Goal: Task Accomplishment & Management: Manage account settings

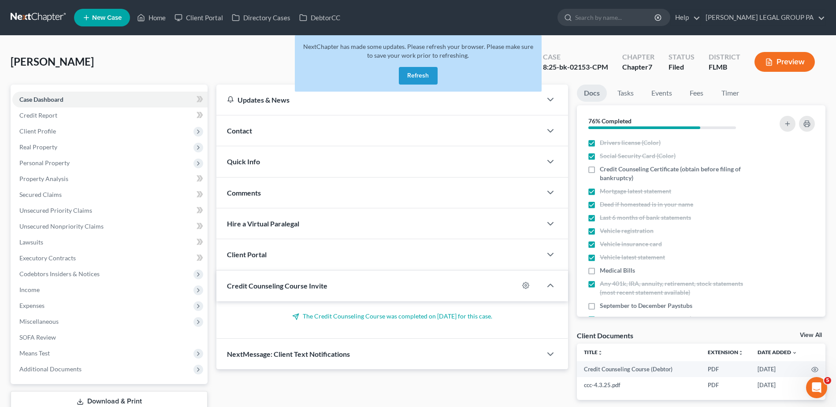
click at [40, 17] on link at bounding box center [39, 18] width 56 height 16
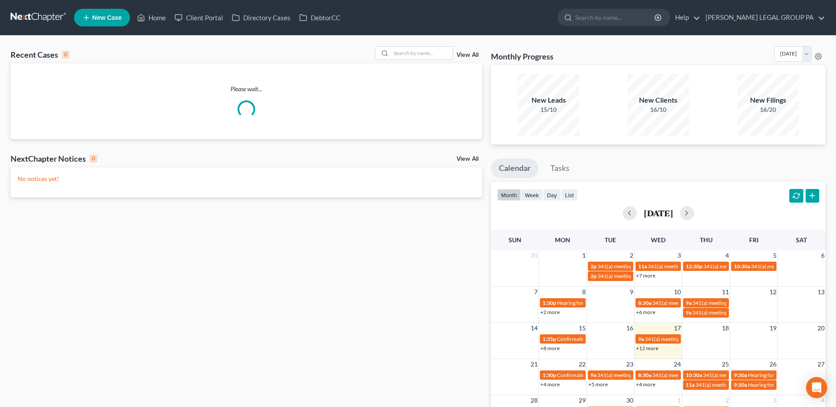
click at [430, 55] on input "search" at bounding box center [422, 53] width 62 height 13
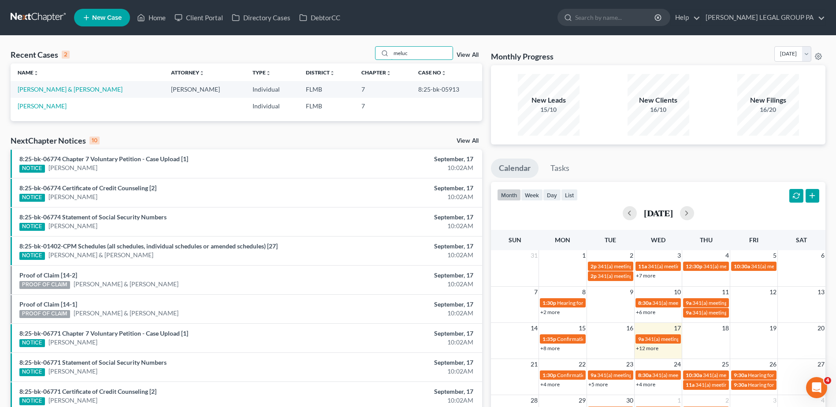
type input "meluc"
click at [64, 87] on link "[PERSON_NAME] & [PERSON_NAME]" at bounding box center [70, 88] width 105 height 7
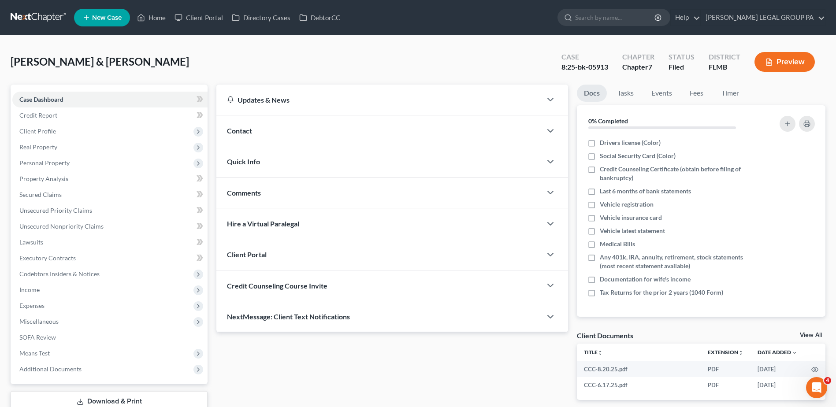
scroll to position [61, 0]
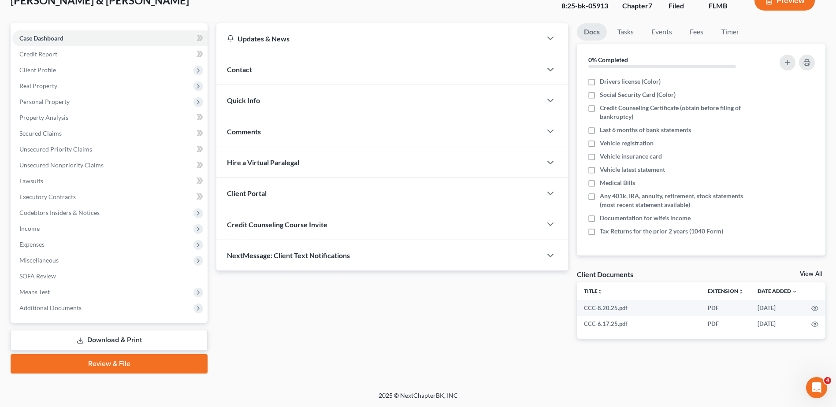
click at [81, 305] on span "Additional Documents" at bounding box center [109, 308] width 195 height 16
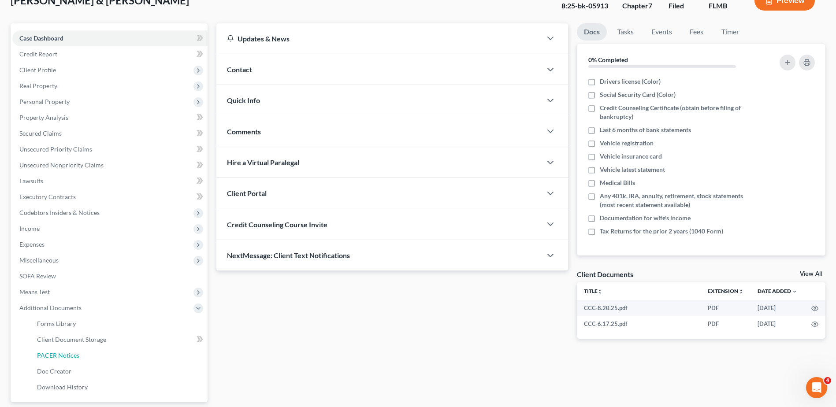
click at [89, 357] on link "PACER Notices" at bounding box center [119, 356] width 178 height 16
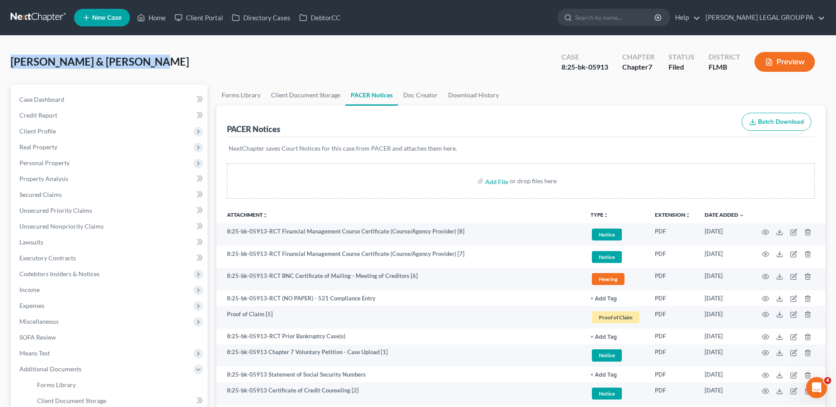
drag, startPoint x: 143, startPoint y: 61, endPoint x: 4, endPoint y: 55, distance: 138.5
click at [4, 55] on div "[PERSON_NAME] & [PERSON_NAME] Upgraded Case 8:25-bk-05913 Chapter Chapter 7 Sta…" at bounding box center [418, 284] width 836 height 496
click at [233, 66] on div "[PERSON_NAME] & [PERSON_NAME] Upgraded Case 8:25-bk-05913 Chapter Chapter 7 Sta…" at bounding box center [418, 65] width 815 height 38
drag, startPoint x: 147, startPoint y: 57, endPoint x: -2, endPoint y: 61, distance: 149.0
click at [0, 61] on html "Home New Case Client Portal Directory Cases DebtorCC [PERSON_NAME] LEGAL GROUP …" at bounding box center [418, 274] width 836 height 548
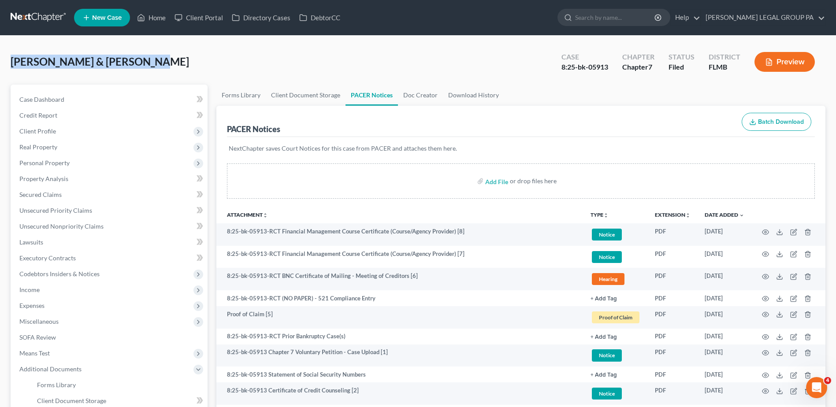
drag, startPoint x: 0, startPoint y: 61, endPoint x: 165, endPoint y: 65, distance: 164.9
click at [163, 65] on div "[PERSON_NAME] & [PERSON_NAME] Upgraded Case 8:25-bk-05913 Chapter Chapter 7 Sta…" at bounding box center [418, 65] width 815 height 38
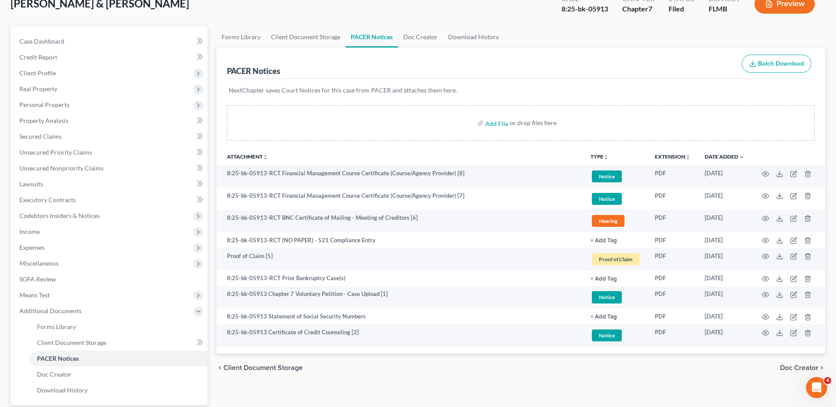
scroll to position [141, 0]
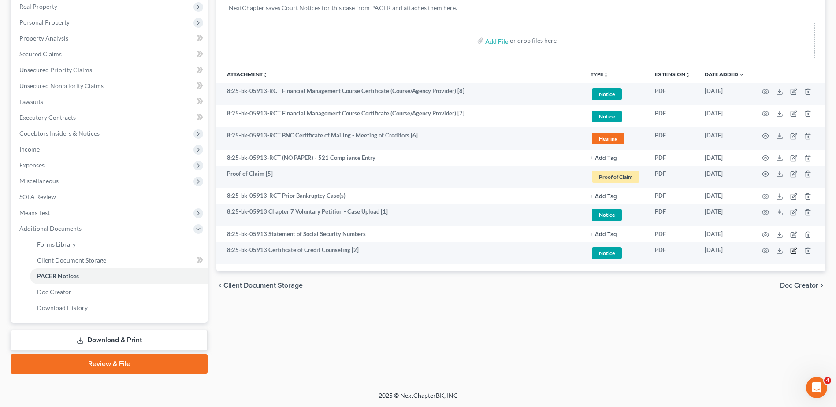
click at [791, 250] on icon "button" at bounding box center [793, 250] width 5 height 5
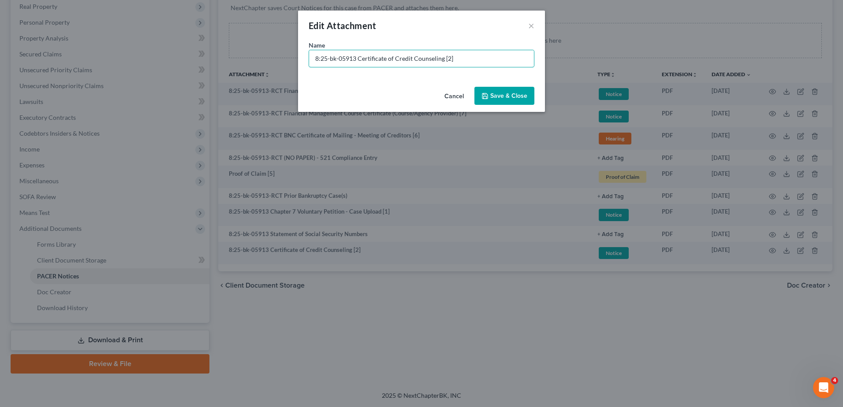
drag, startPoint x: 353, startPoint y: 60, endPoint x: 265, endPoint y: 57, distance: 88.2
click at [265, 57] on div "Edit Attachment × Name * 8:25-bk-05913 Certificate of Credit Counseling [2] Can…" at bounding box center [421, 203] width 843 height 407
type input "Documents [02] - Certificate of Credit Counseling"
click at [513, 93] on span "Save & Close" at bounding box center [508, 95] width 37 height 7
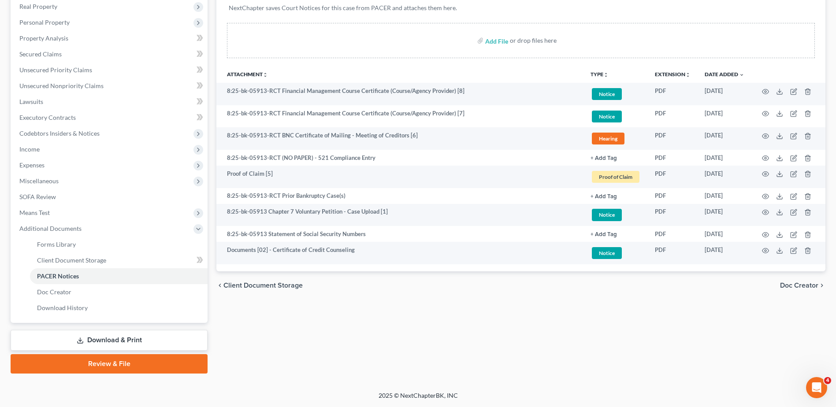
click at [611, 232] on button "+ Add Tag" at bounding box center [604, 235] width 26 height 6
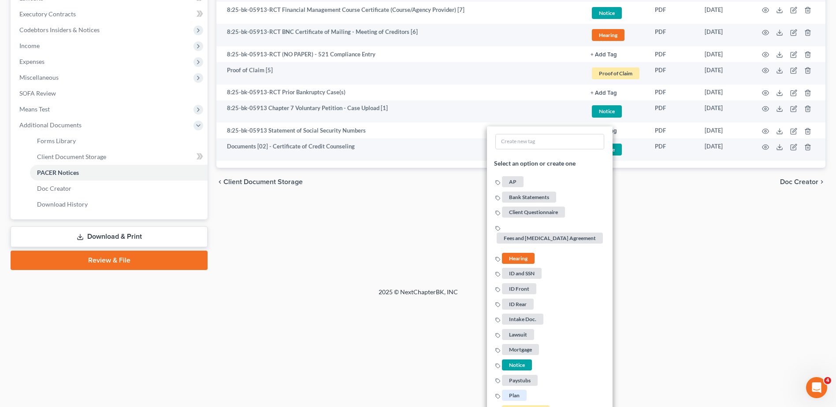
scroll to position [305, 0]
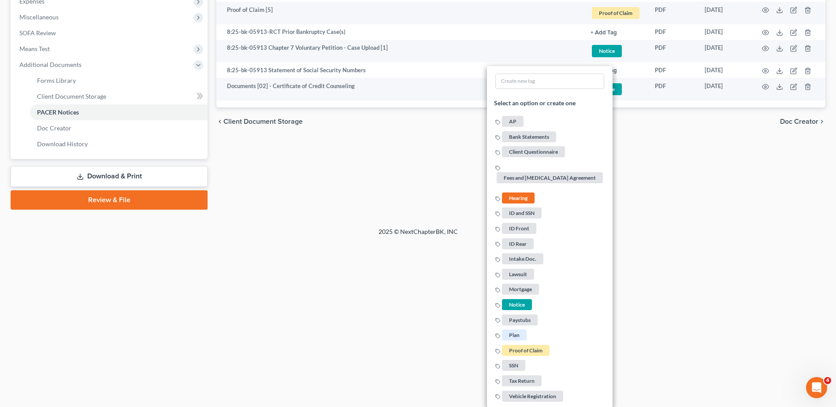
click at [520, 302] on span "Notice" at bounding box center [517, 304] width 30 height 11
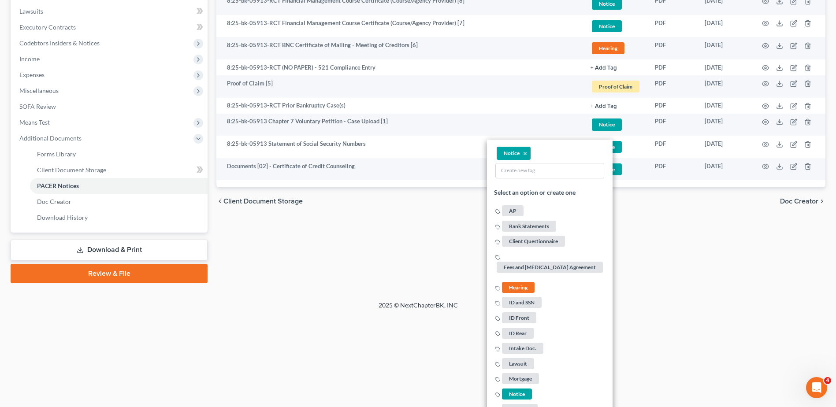
click at [712, 258] on div "Forms Library Client Document Storage PACER Notices Doc Creator Download Histor…" at bounding box center [521, 69] width 618 height 430
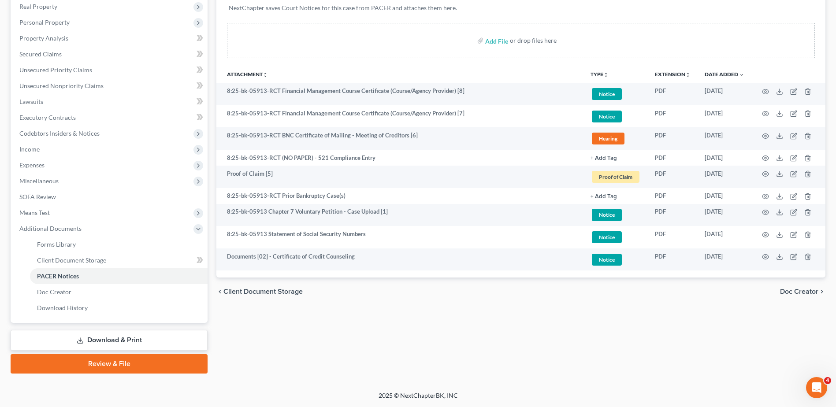
scroll to position [141, 0]
click at [795, 234] on icon "button" at bounding box center [793, 234] width 7 height 7
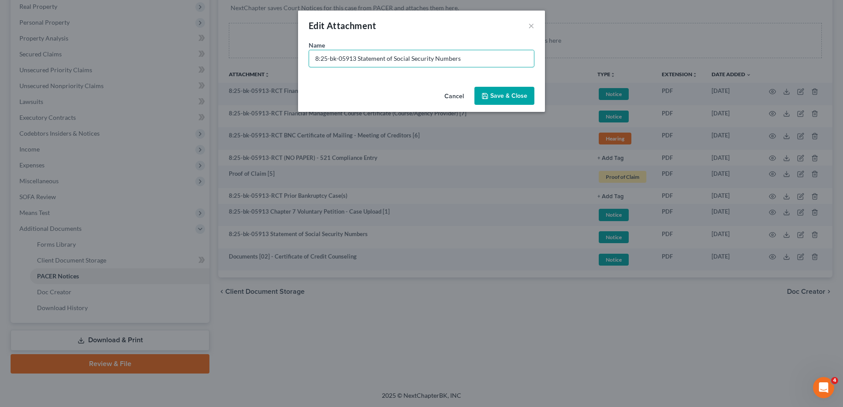
drag, startPoint x: 357, startPoint y: 56, endPoint x: 253, endPoint y: 59, distance: 104.1
click at [253, 59] on div "Edit Attachment × Name * 8:25-bk-05913 Statement of Social Security Numbers Can…" at bounding box center [421, 203] width 843 height 407
click at [450, 94] on button "Cancel" at bounding box center [453, 97] width 33 height 18
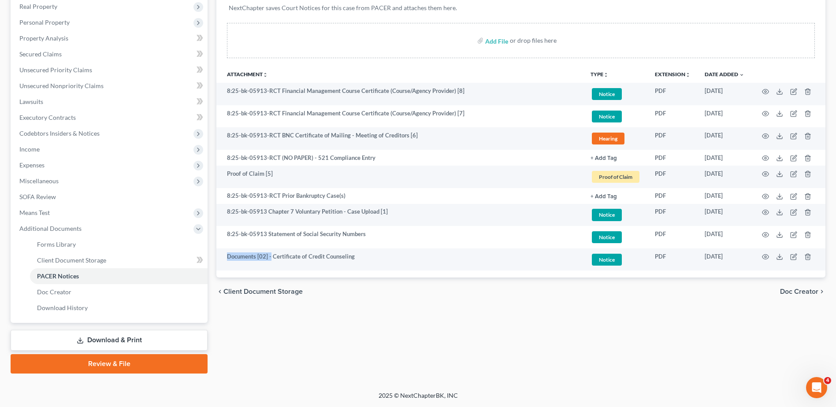
drag, startPoint x: 270, startPoint y: 257, endPoint x: 226, endPoint y: 258, distance: 44.1
click at [226, 258] on td "Documents [02] - Certificate of Credit Counseling" at bounding box center [399, 260] width 367 height 22
copy td "Documents [02] -"
click at [791, 236] on icon "button" at bounding box center [793, 234] width 7 height 7
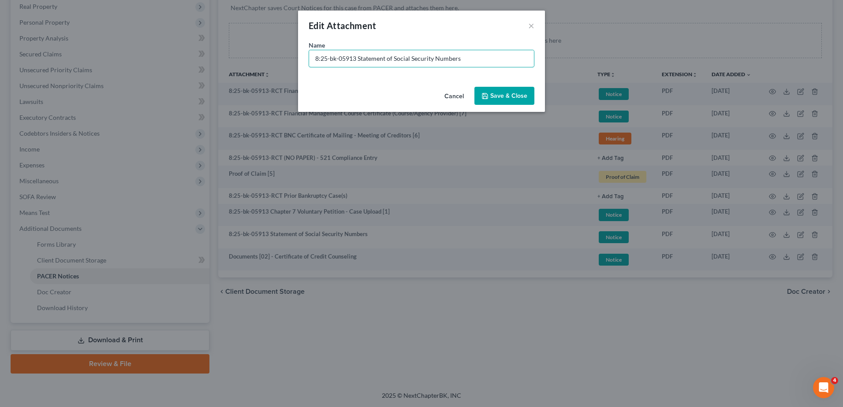
drag, startPoint x: 356, startPoint y: 59, endPoint x: 249, endPoint y: 63, distance: 107.1
click at [249, 63] on div "Edit Attachment × Name * 8:25-bk-05913 Statement of Social Security Numbers Can…" at bounding box center [421, 203] width 843 height 407
paste input "Documents [02] -"
click at [353, 58] on input "Documents [02] - Statement of Social Security Numbers" at bounding box center [421, 58] width 225 height 17
type input "Documents [03] - Statement of Social Security Numbers"
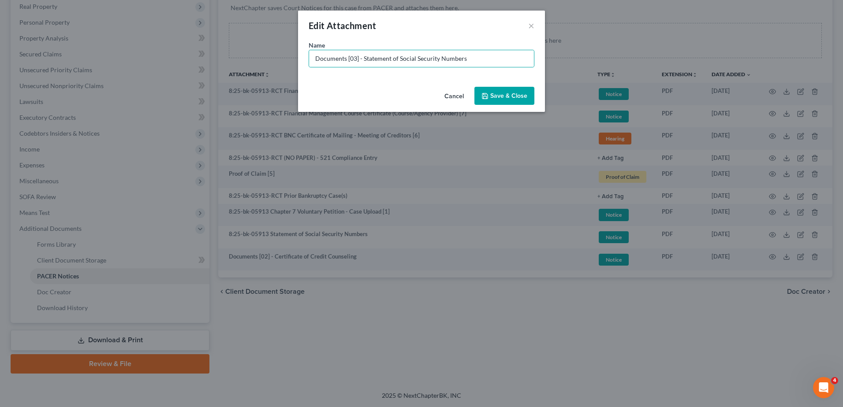
click at [507, 97] on span "Save & Close" at bounding box center [508, 95] width 37 height 7
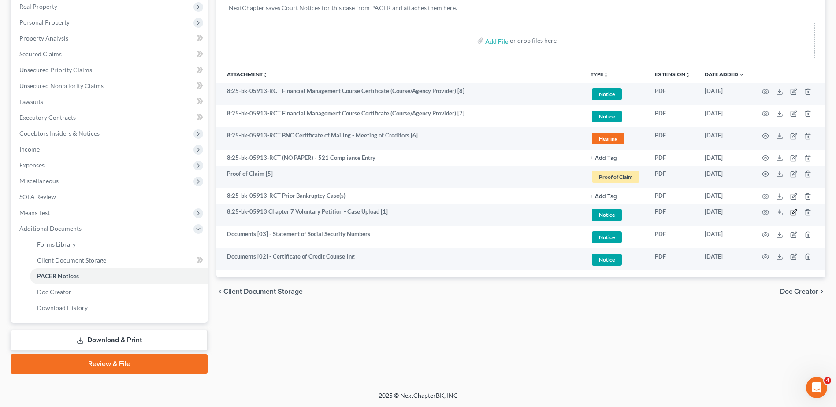
click at [792, 212] on icon "button" at bounding box center [793, 212] width 7 height 7
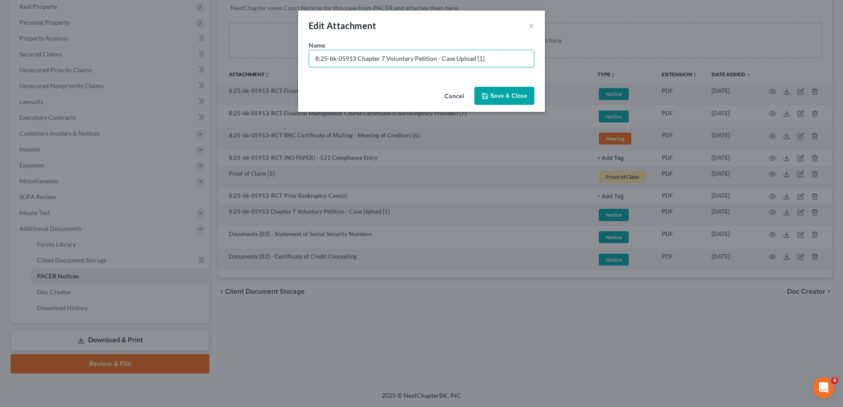
drag, startPoint x: 356, startPoint y: 54, endPoint x: 155, endPoint y: 56, distance: 201.0
click at [155, 56] on div "Edit Attachment × Name * 8:25-bk-05913 Chapter 7 Voluntary Petition - Case Uplo…" at bounding box center [421, 203] width 843 height 407
paste input "Documents [02] -"
click at [353, 61] on input "Documents [02] - Chapter 7 Voluntary Petition - Case Upload [1]" at bounding box center [421, 58] width 225 height 17
drag, startPoint x: 486, startPoint y: 61, endPoint x: 514, endPoint y: 62, distance: 28.7
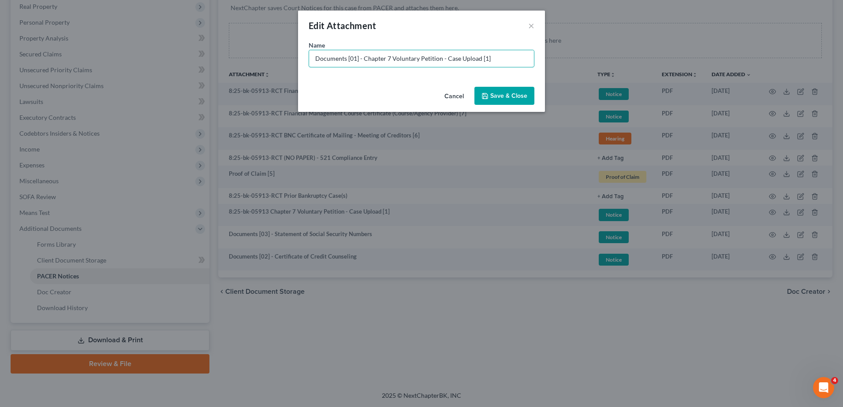
click at [514, 62] on input "Documents [01] - Chapter 7 Voluntary Petition - Case Upload [1]" at bounding box center [421, 58] width 225 height 17
type input "Documents [01] - Chapter 7 Voluntary Petition"
click at [516, 91] on button "Save & Close" at bounding box center [504, 96] width 60 height 19
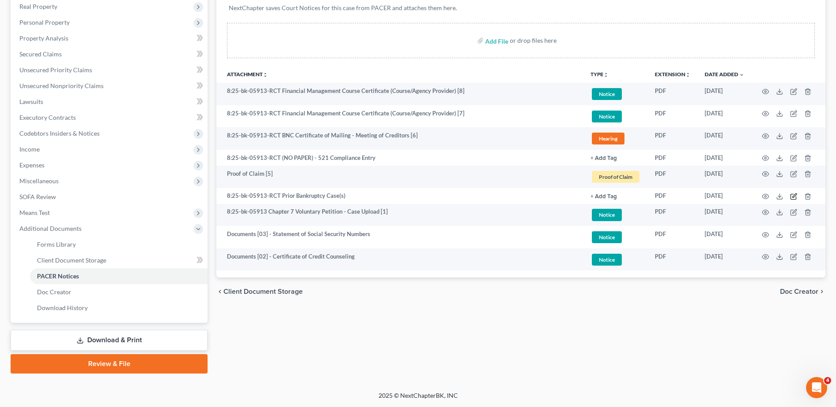
click at [793, 195] on icon "button" at bounding box center [793, 196] width 7 height 7
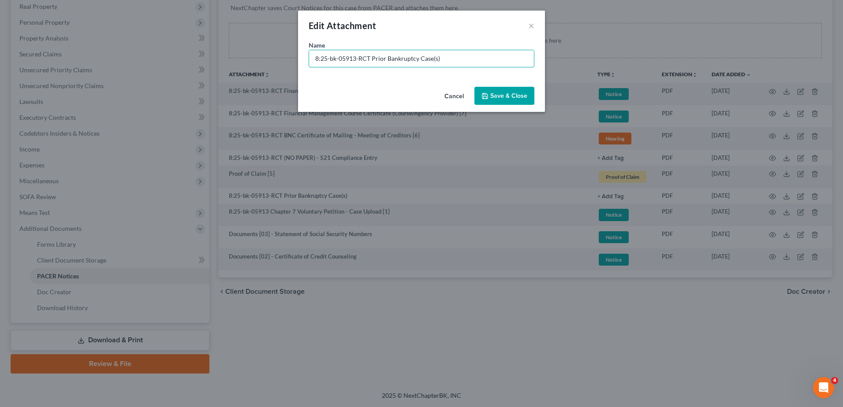
drag, startPoint x: 371, startPoint y: 58, endPoint x: 215, endPoint y: 46, distance: 156.4
click at [208, 51] on div "Edit Attachment × Name * 8:25-bk-05913-RCT Prior Bankruptcy Case(s) Cancel Save…" at bounding box center [421, 203] width 843 height 407
paste input "Documents [02] -"
click at [356, 59] on input "Documents [02] - Prior Bankruptcy Case(s)" at bounding box center [421, 58] width 225 height 17
type input "Documents [04] - Prior Bankruptcy Case(s)"
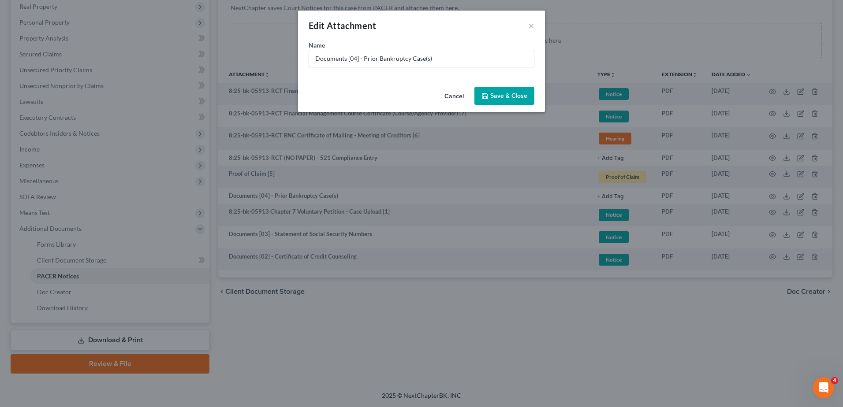
click at [502, 93] on span "Save & Close" at bounding box center [508, 95] width 37 height 7
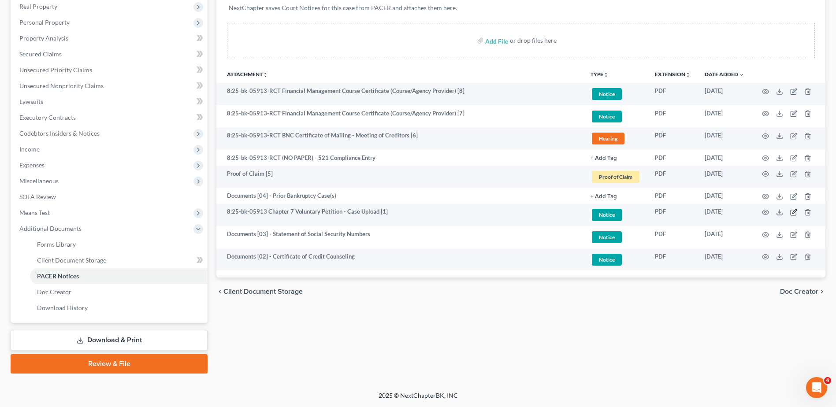
click at [793, 210] on icon "button" at bounding box center [793, 212] width 7 height 7
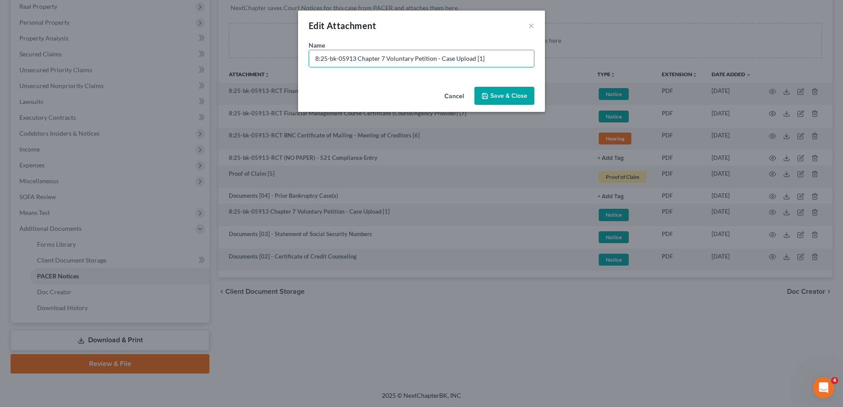
drag, startPoint x: 358, startPoint y: 58, endPoint x: 208, endPoint y: 49, distance: 150.1
click at [208, 49] on div "Edit Attachment × Name * 8:25-bk-05913 Chapter 7 Voluntary Petition - Case Uplo…" at bounding box center [421, 203] width 843 height 407
paste input "Documents [02] -"
click at [353, 58] on input "Documents [02] - Chapter 7 Voluntary Petition - Case Upload [1]" at bounding box center [421, 58] width 225 height 17
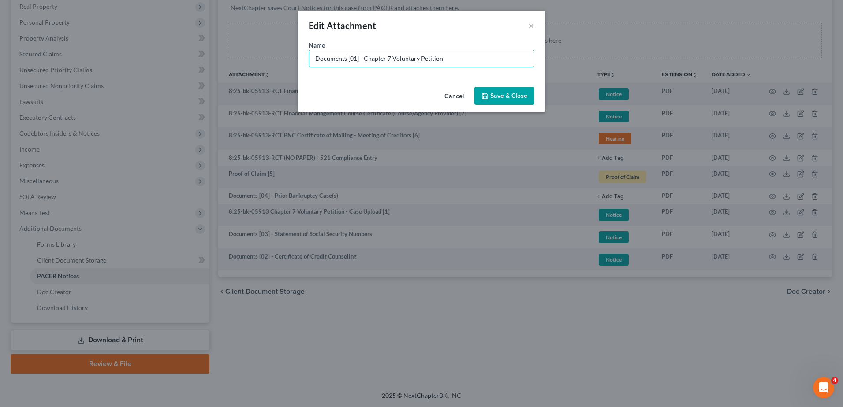
type input "Documents [01] - Chapter 7 Voluntary Petition"
click at [487, 96] on icon "button" at bounding box center [484, 96] width 7 height 7
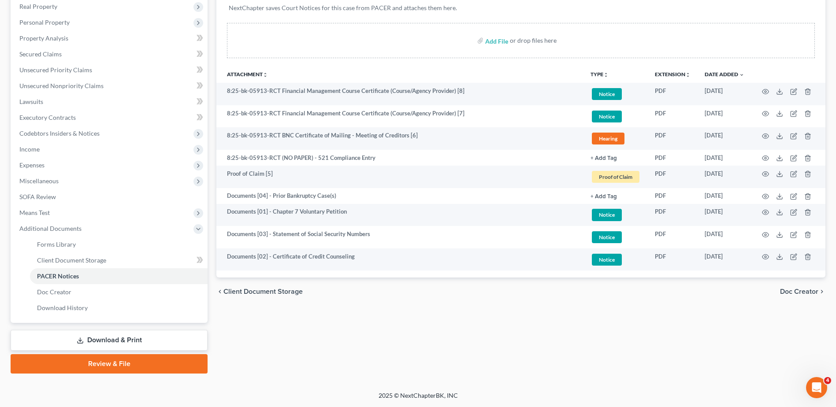
click at [602, 196] on button "+ Add Tag" at bounding box center [604, 197] width 26 height 6
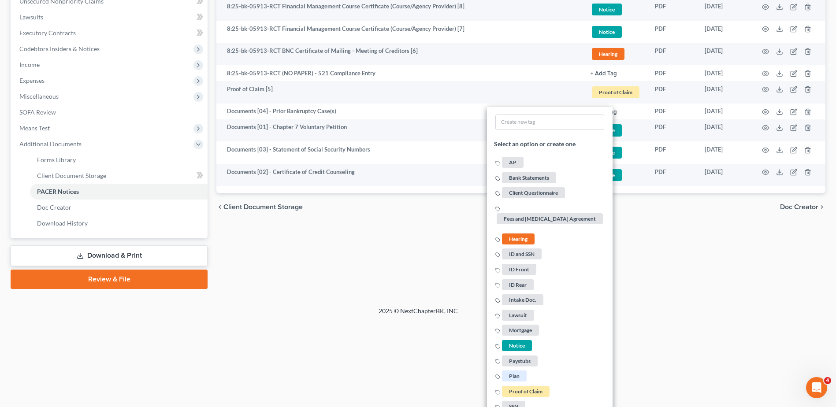
scroll to position [267, 0]
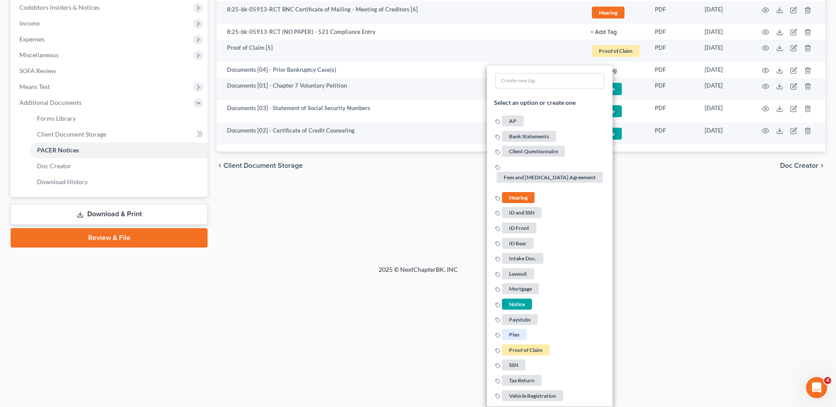
click at [516, 302] on span "Notice" at bounding box center [517, 304] width 30 height 11
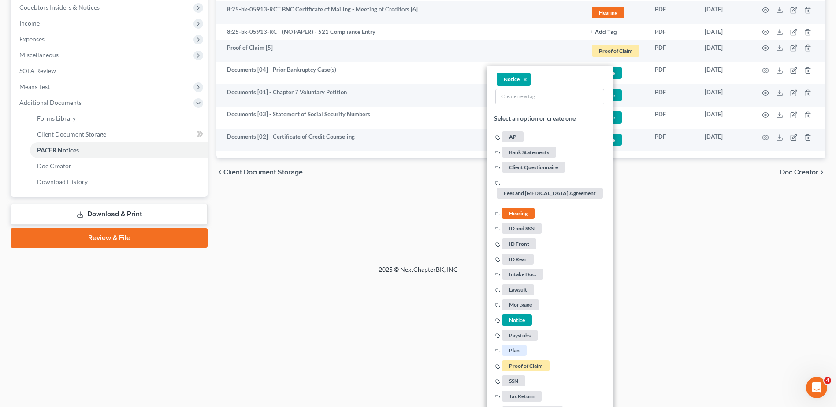
click at [617, 48] on span "Proof of Claim" at bounding box center [616, 51] width 48 height 12
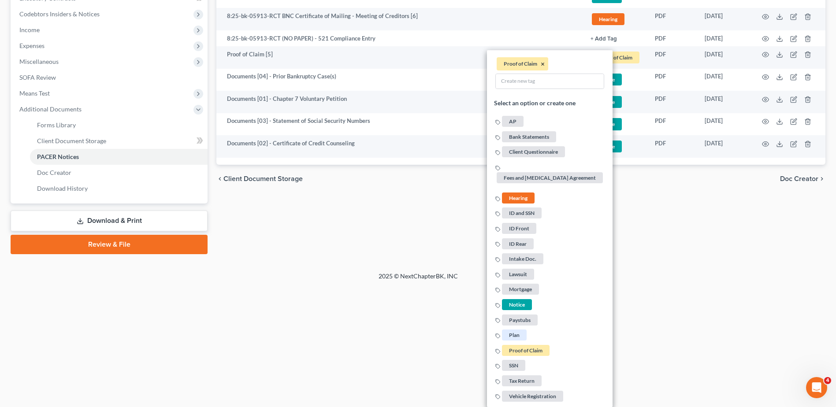
click at [544, 63] on button "×" at bounding box center [543, 64] width 4 height 8
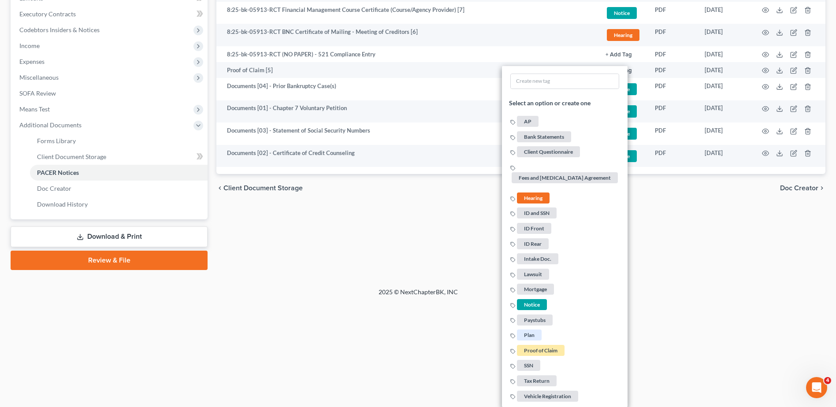
drag, startPoint x: 531, startPoint y: 195, endPoint x: 601, endPoint y: 167, distance: 75.0
click at [531, 195] on span "Hearing" at bounding box center [533, 198] width 33 height 11
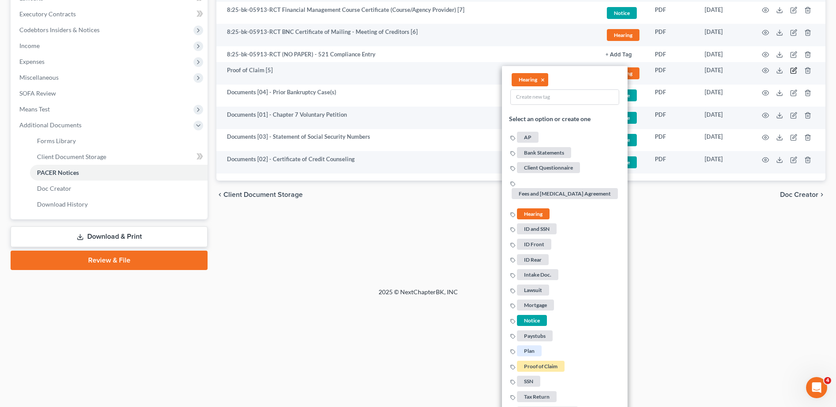
click at [791, 71] on icon "button" at bounding box center [793, 70] width 7 height 7
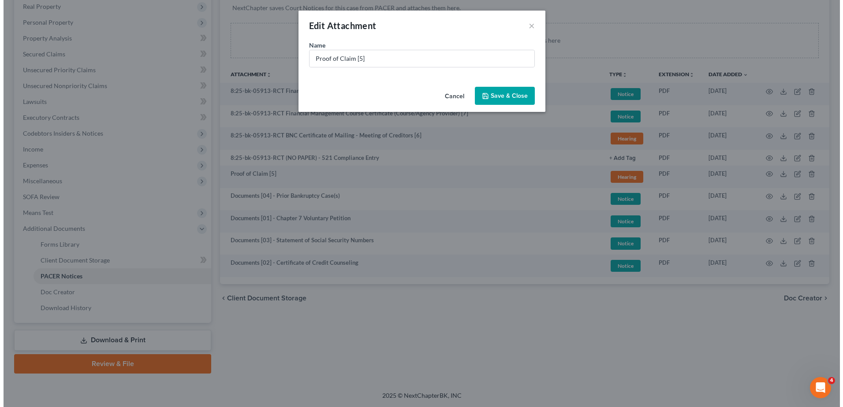
scroll to position [141, 0]
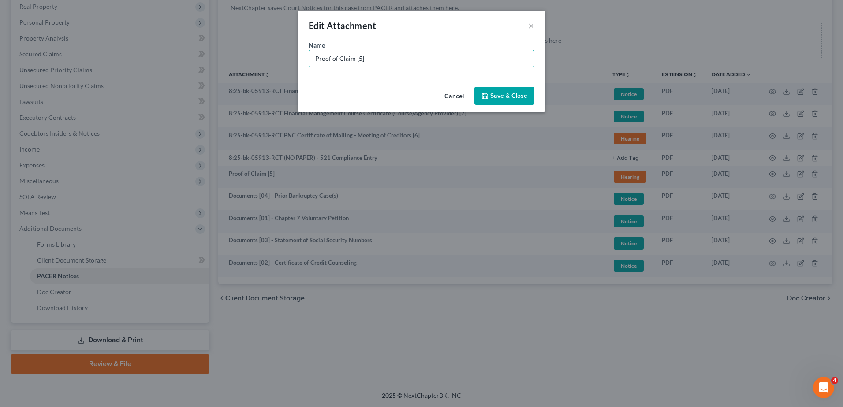
drag, startPoint x: 263, startPoint y: 60, endPoint x: 179, endPoint y: 58, distance: 83.8
click at [176, 59] on div "Edit Attachment × Name * Proof of Claim [5] Cancel Save & Close" at bounding box center [421, 203] width 843 height 407
paste input "Documents [02] -"
click at [355, 59] on input "Documents [02] -" at bounding box center [421, 58] width 225 height 17
click at [443, 57] on input "Documents [05] -" at bounding box center [421, 58] width 225 height 17
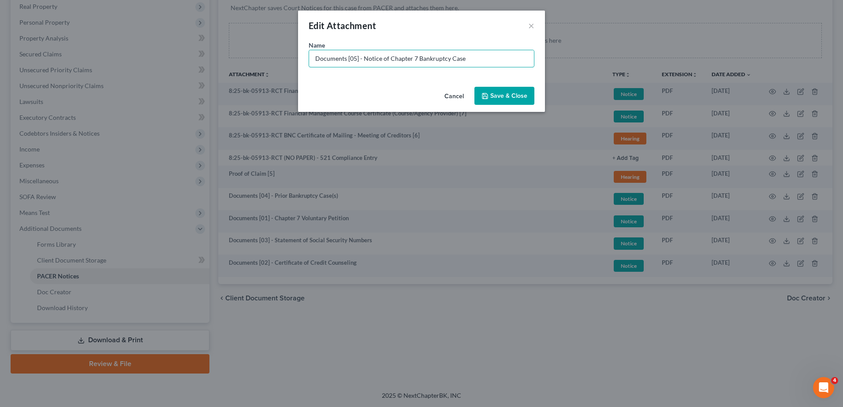
type input "Documents [05] - Notice of Chapter 7 Bankruptcy Case"
click at [499, 98] on span "Save & Close" at bounding box center [508, 95] width 37 height 7
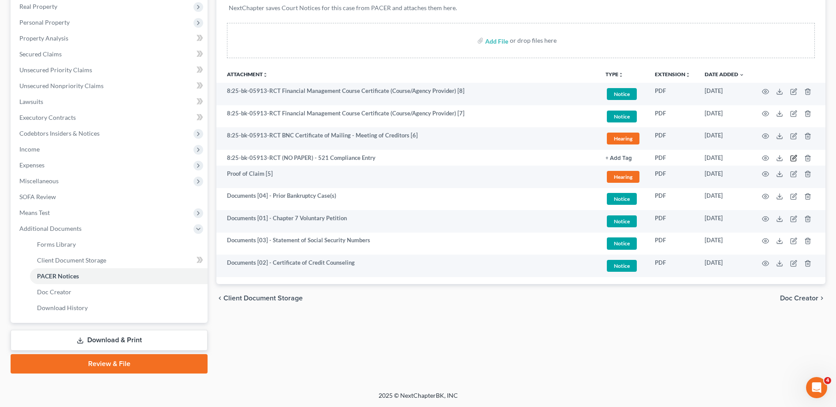
click at [791, 158] on icon "button" at bounding box center [793, 158] width 5 height 5
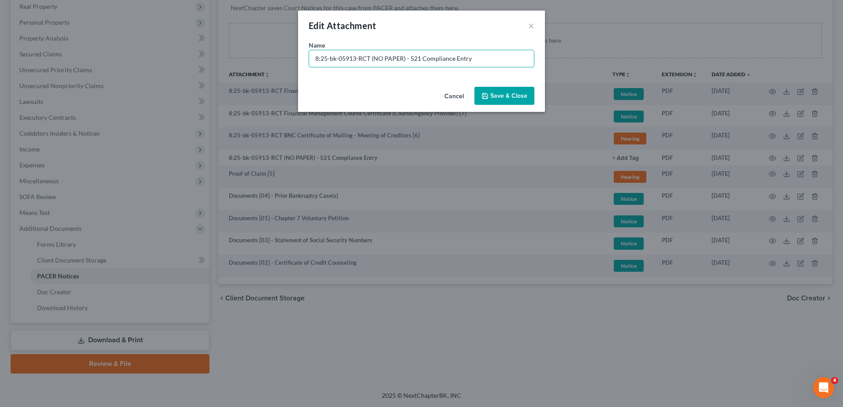
drag, startPoint x: 407, startPoint y: 60, endPoint x: 0, endPoint y: 40, distance: 407.3
click at [0, 40] on html "Home New Case Client Portal Directory Cases DebtorCC [PERSON_NAME] LEGAL GROUP …" at bounding box center [421, 133] width 843 height 548
type input "No Paper [01] - 521 Compliance Entry"
click at [520, 89] on button "Save & Close" at bounding box center [504, 96] width 60 height 19
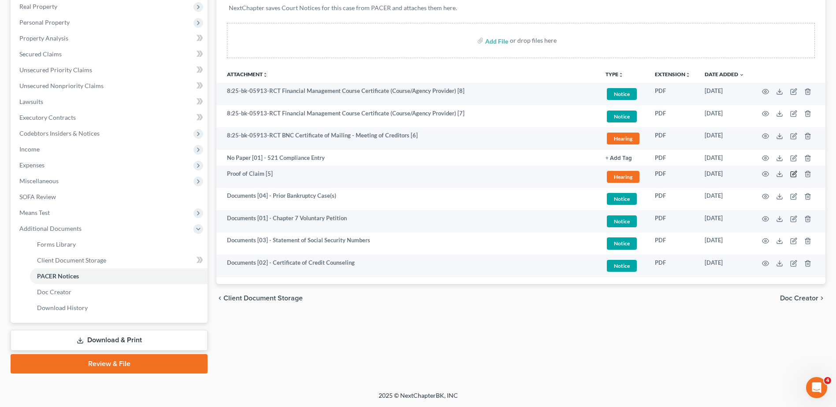
click at [795, 174] on icon "button" at bounding box center [793, 174] width 7 height 7
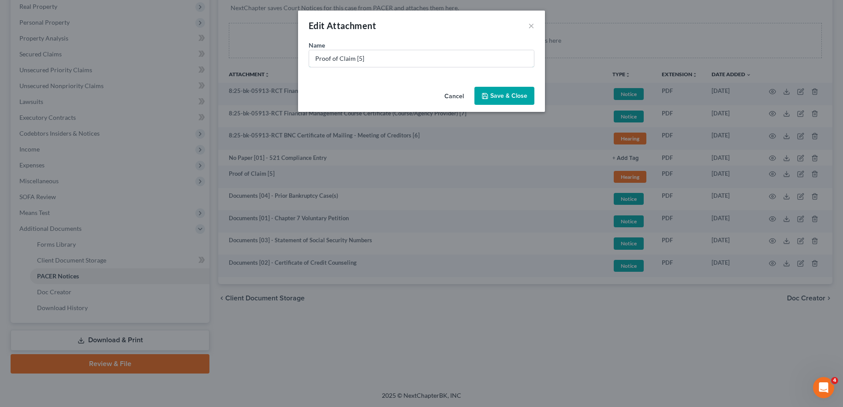
click at [181, 56] on div "Edit Attachment × Name * Proof of Claim [5] Cancel Save & Close" at bounding box center [421, 203] width 843 height 407
paste input "Documents [02] -"
click at [352, 59] on input "Documents [02] -" at bounding box center [421, 58] width 225 height 17
type input "Documents [05] - Notice of Chapter 7 Bankruptcy Case"
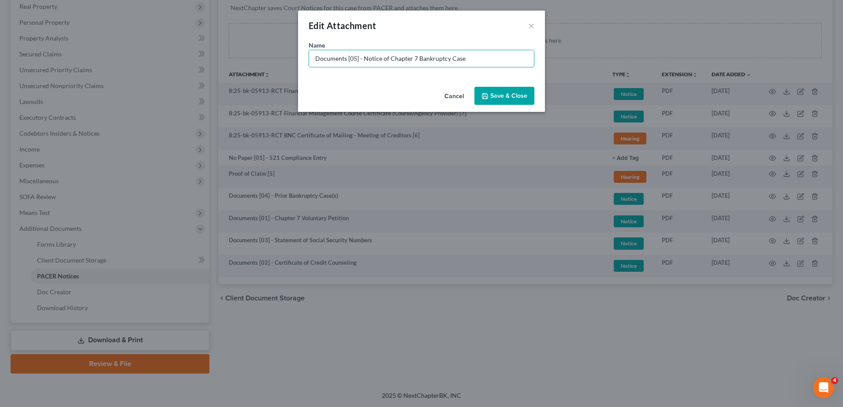
click at [506, 90] on button "Save & Close" at bounding box center [504, 96] width 60 height 19
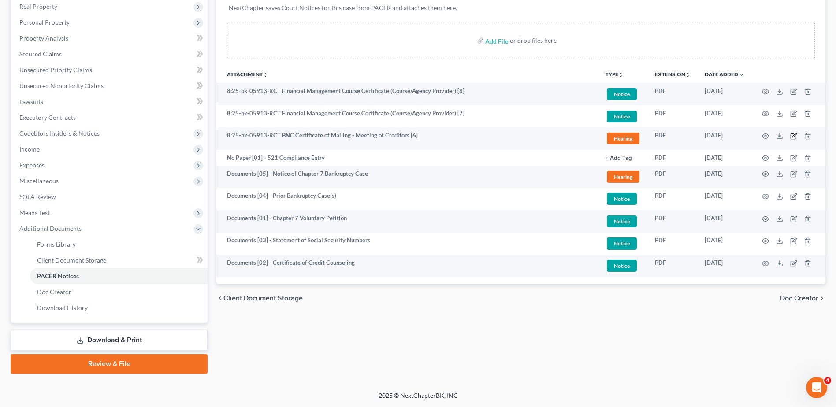
click at [795, 134] on icon "button" at bounding box center [794, 135] width 4 height 4
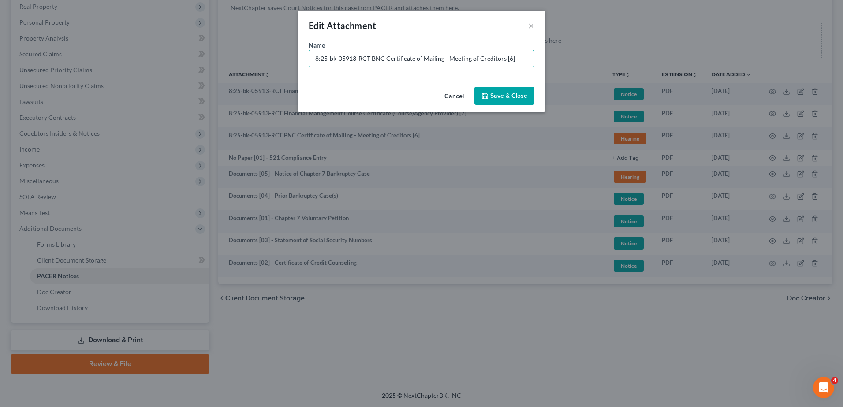
drag, startPoint x: 369, startPoint y: 60, endPoint x: 22, endPoint y: 82, distance: 347.1
click at [24, 82] on div "Edit Attachment × Name * 8:25-bk-05913-RCT BNC Certificate of Mailing - Meeting…" at bounding box center [421, 203] width 843 height 407
paste input "Documents [02] -"
click at [353, 59] on input "Documents [02] - BNC Certificate of Mailing - Meeting of Creditors [6]" at bounding box center [421, 58] width 225 height 17
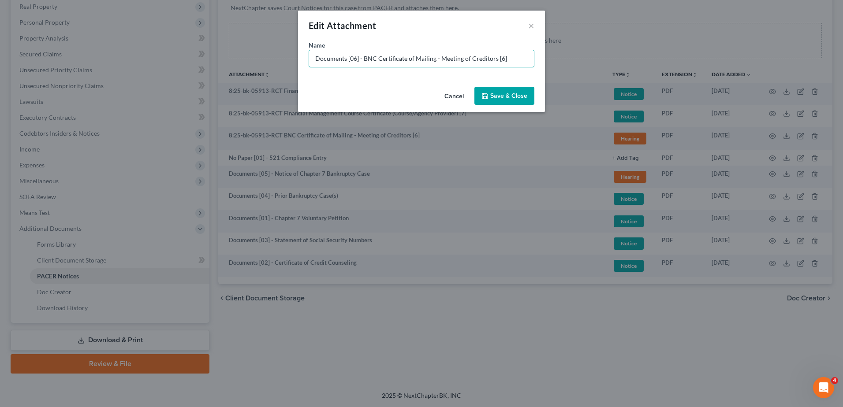
drag, startPoint x: 365, startPoint y: 59, endPoint x: 605, endPoint y: 59, distance: 239.3
click at [605, 59] on div "Edit Attachment × Name * Documents [06] - BNC Certificate of Mailing - Meeting …" at bounding box center [421, 203] width 843 height 407
type input "Documents [06] - COS for Doc. 5"
click at [505, 89] on button "Save & Close" at bounding box center [504, 96] width 60 height 19
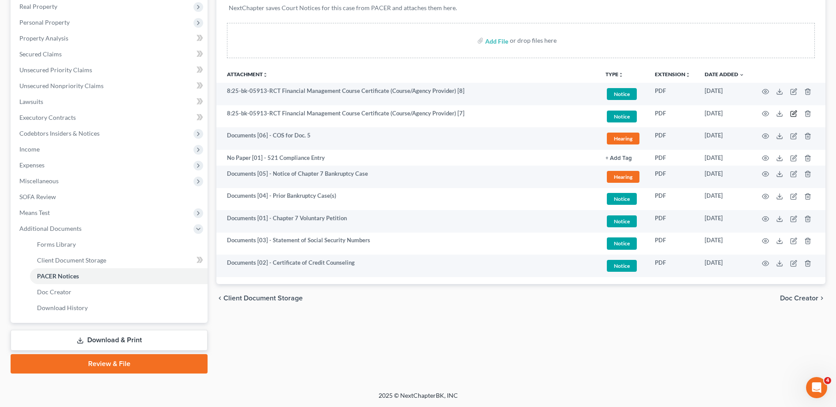
click at [793, 112] on icon "button" at bounding box center [793, 113] width 7 height 7
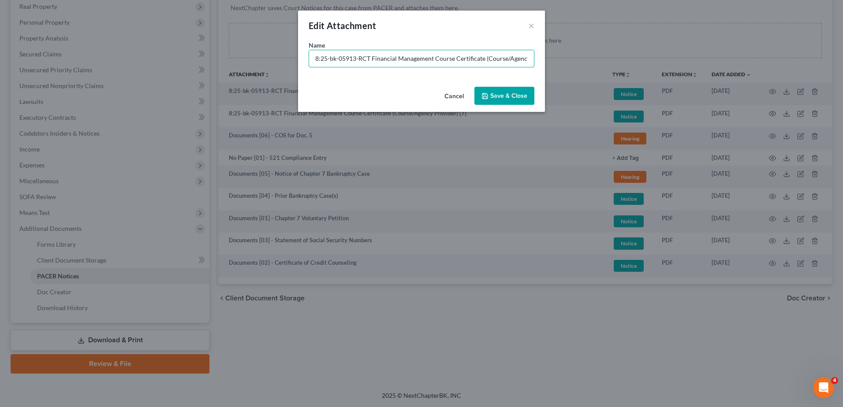
drag, startPoint x: 369, startPoint y: 56, endPoint x: 51, endPoint y: 56, distance: 318.2
click at [51, 56] on div "Edit Attachment × Name * 8:25-bk-05913-RCT Financial Management Course Certific…" at bounding box center [421, 203] width 843 height 407
paste input "Documents [02] -"
click at [352, 57] on input "Documents [02] - Financial Management Course Certificate (Course/Agency Provide…" at bounding box center [421, 58] width 225 height 17
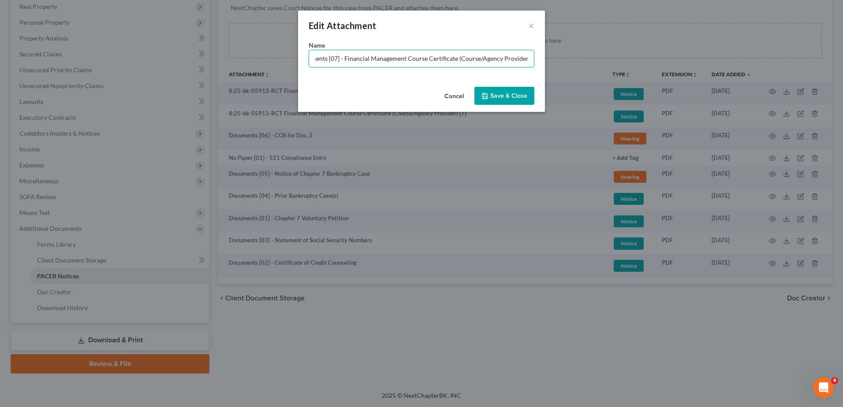
scroll to position [0, 18]
type input "Documents [07] - Financial Management Course Certificate (Course/Agency Provide…"
drag, startPoint x: 492, startPoint y: 91, endPoint x: 712, endPoint y: 101, distance: 219.7
click at [493, 91] on button "Save & Close" at bounding box center [504, 96] width 60 height 19
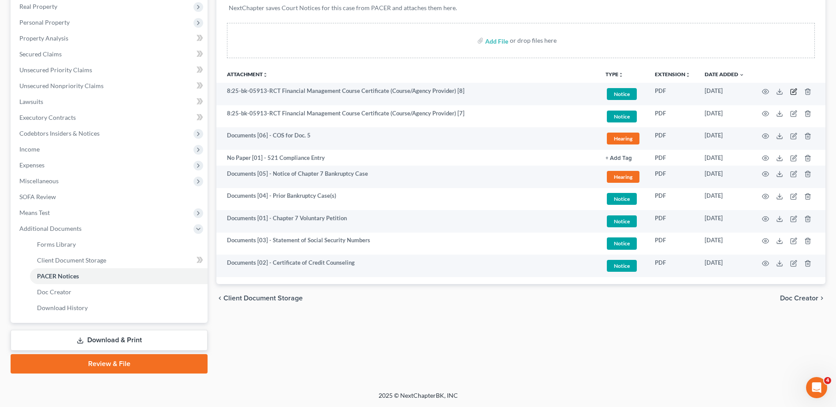
click at [793, 90] on icon "button" at bounding box center [793, 91] width 7 height 7
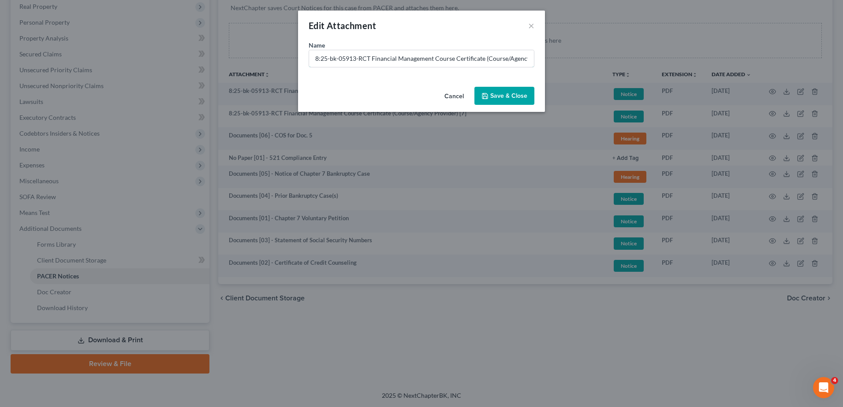
drag, startPoint x: 368, startPoint y: 59, endPoint x: 260, endPoint y: 60, distance: 108.0
click at [261, 60] on div "Edit Attachment × Name * 8:25-bk-05913-RCT Financial Management Course Certific…" at bounding box center [421, 203] width 843 height 407
paste input "Documents [02] -"
type input "Documents [08] - Financial Management Course Certificate (Course/Agency Provide…"
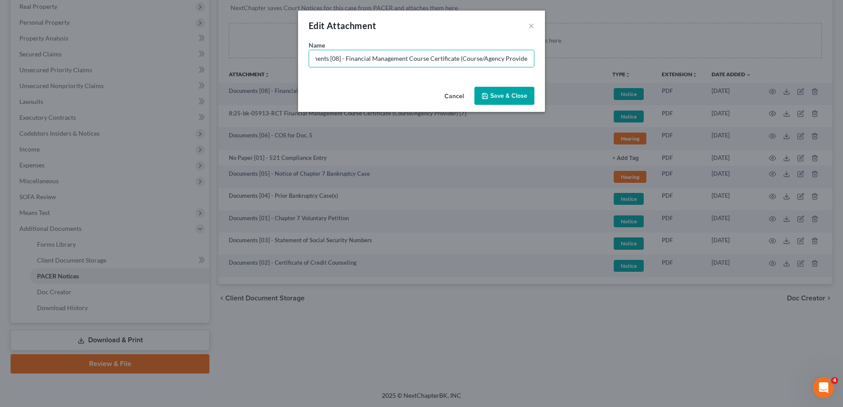
click at [507, 97] on span "Save & Close" at bounding box center [508, 95] width 37 height 7
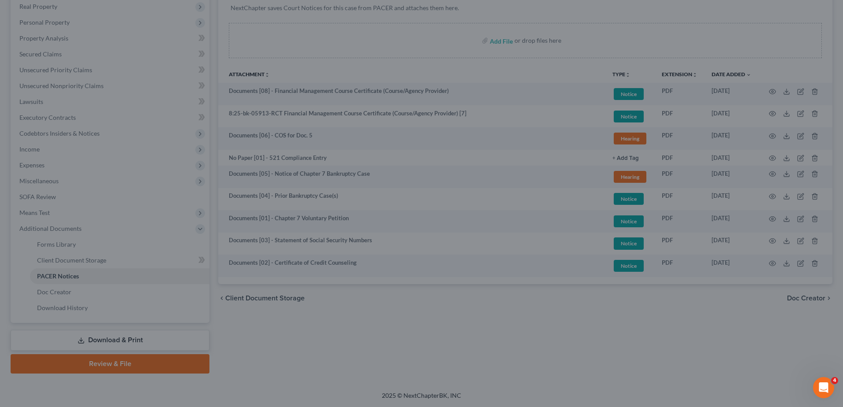
scroll to position [0, 0]
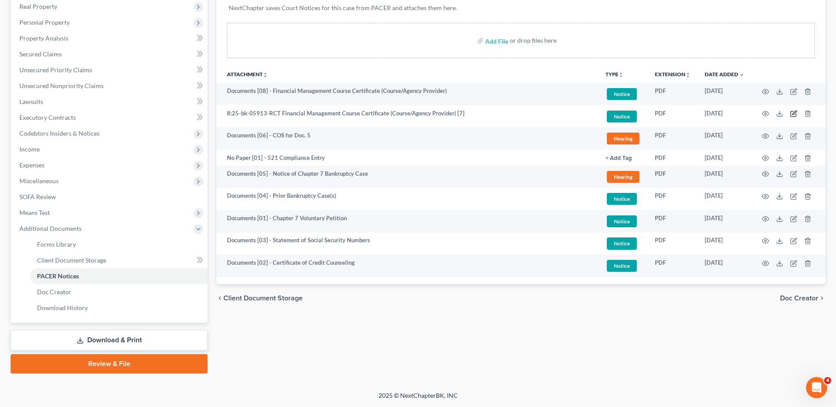
click at [795, 112] on icon "button" at bounding box center [793, 113] width 7 height 7
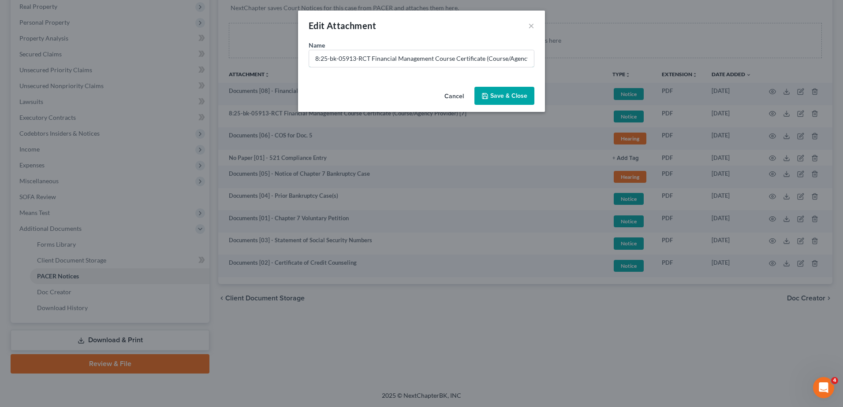
click at [396, 59] on input "8:25-bk-05913-RCT Financial Management Course Certificate (Course/Agency Provid…" at bounding box center [421, 58] width 225 height 17
drag, startPoint x: 370, startPoint y: 58, endPoint x: 161, endPoint y: 56, distance: 208.5
click at [161, 56] on div "Edit Attachment × Name * 8:25-bk-05913-RCT Financial Management Course Certific…" at bounding box center [421, 203] width 843 height 407
paste input "Documents [02] -"
click at [352, 60] on input "Documents [02] - Financial Management Course Certificate (Course/Agency Provide…" at bounding box center [421, 58] width 225 height 17
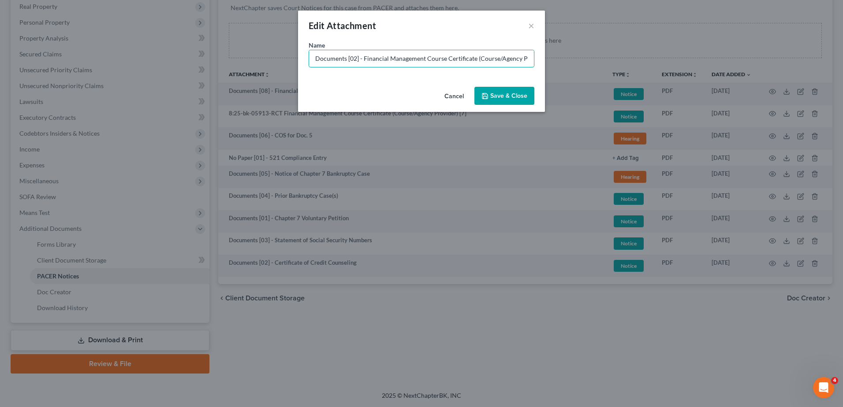
click at [352, 60] on input "Documents [02] - Financial Management Course Certificate (Course/Agency Provide…" at bounding box center [421, 58] width 225 height 17
type input "Documents [07] - Financial Management Course Certificate (Course/Agency Provide…"
click at [498, 95] on span "Save & Close" at bounding box center [508, 95] width 37 height 7
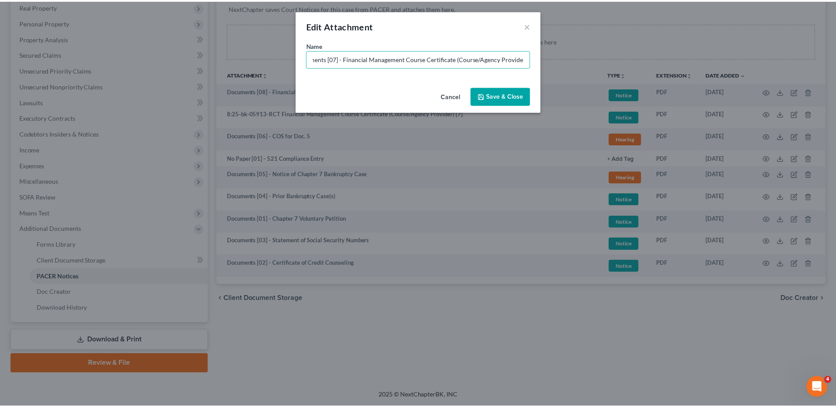
scroll to position [0, 0]
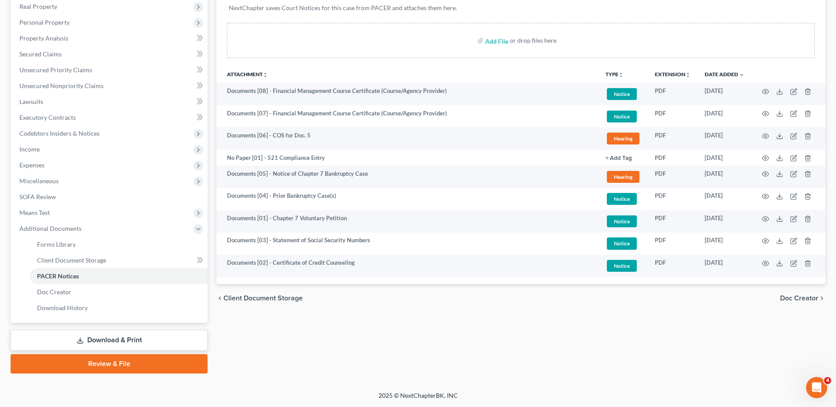
click at [455, 327] on div "Forms Library Client Document Storage PACER Notices Doc Creator Download Histor…" at bounding box center [521, 159] width 618 height 430
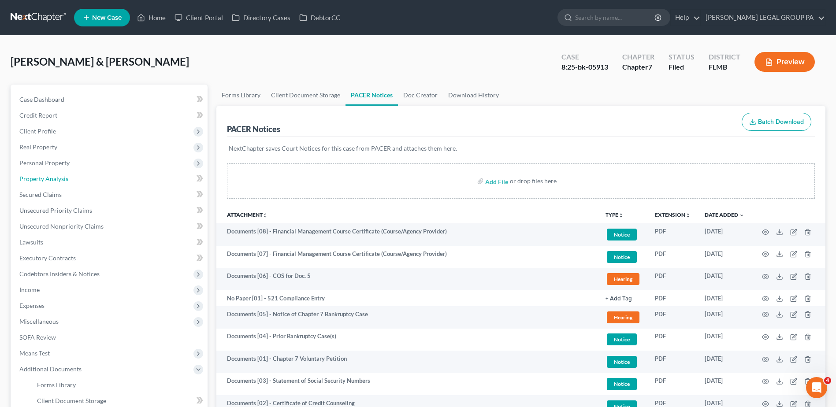
click at [98, 175] on link "Property Analysis" at bounding box center [109, 179] width 195 height 16
